Goal: Contribute content: Contribute content

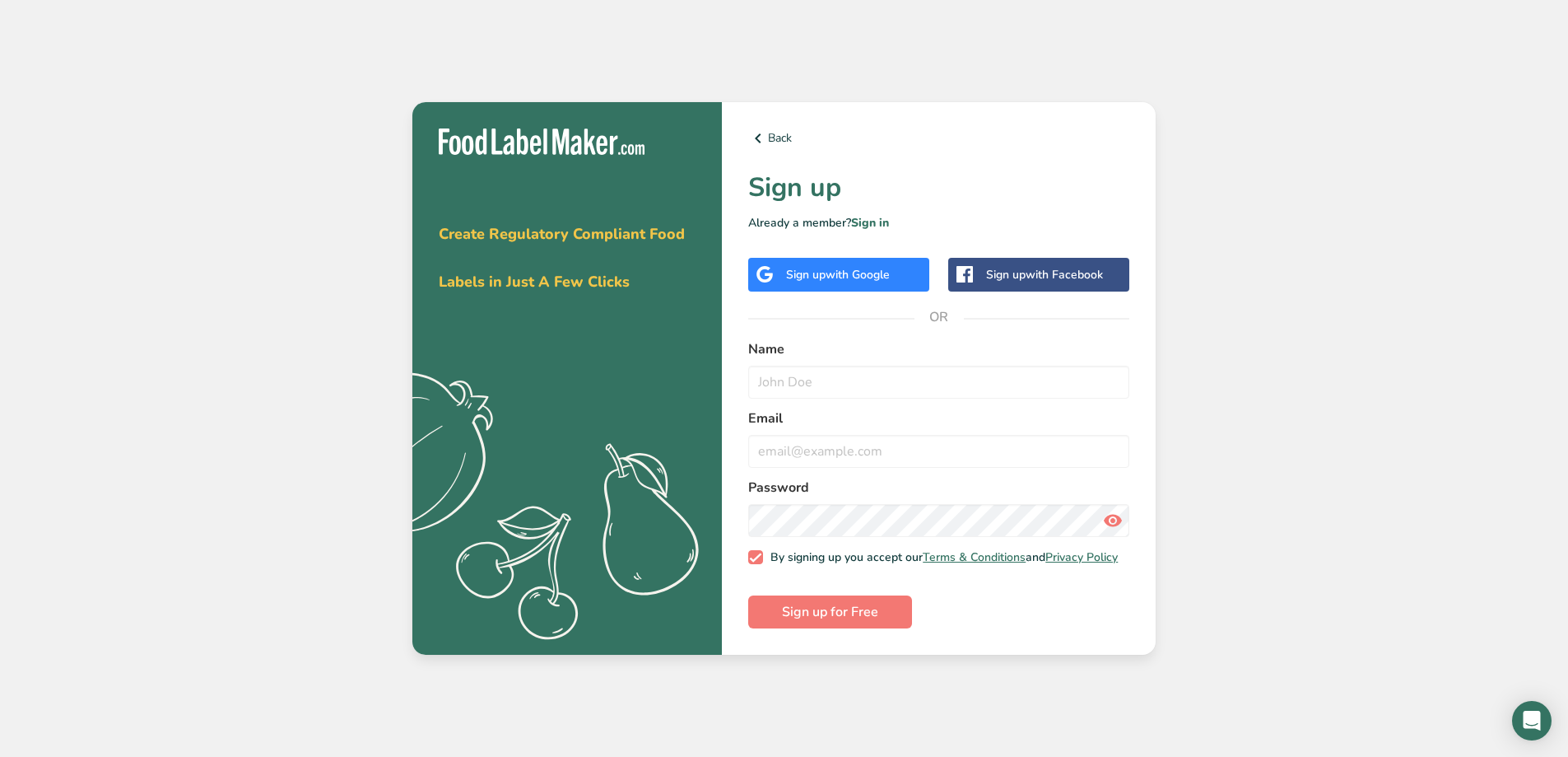
click at [899, 258] on div "Sign up with Google" at bounding box center [839, 274] width 182 height 34
